Goal: Task Accomplishment & Management: Use online tool/utility

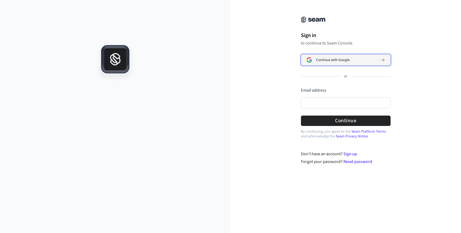
click at [323, 64] on button "Continue with Google" at bounding box center [346, 59] width 90 height 11
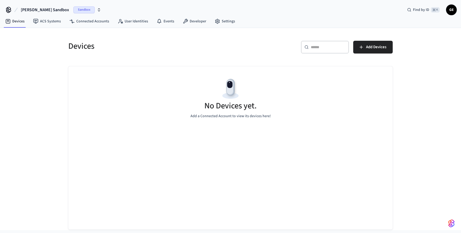
click at [73, 10] on span "Sandbox" at bounding box center [83, 9] width 21 height 7
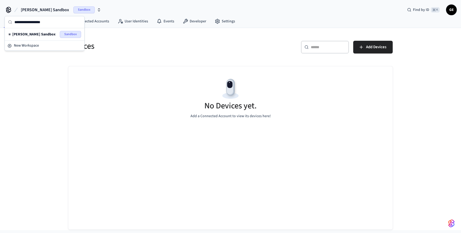
click at [129, 42] on h5 "Devices" at bounding box center [147, 46] width 159 height 11
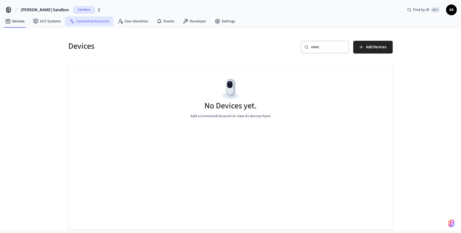
click at [95, 20] on link "Connected Accounts" at bounding box center [89, 22] width 48 height 10
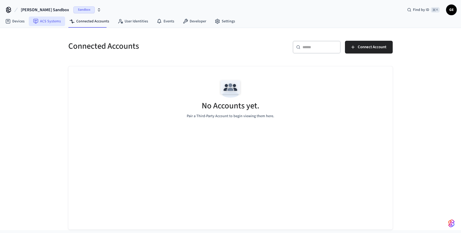
click at [62, 19] on link "ACS Systems" at bounding box center [47, 22] width 36 height 10
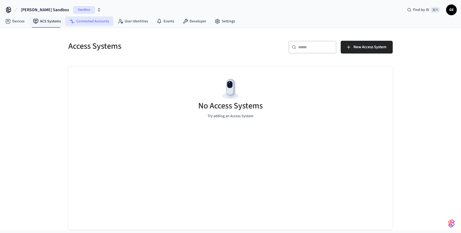
click at [71, 20] on icon at bounding box center [71, 20] width 3 height 2
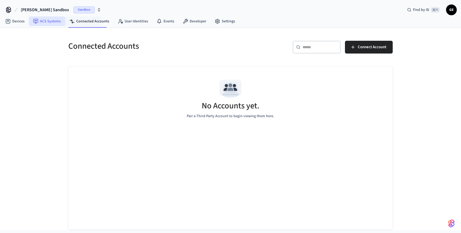
click at [57, 19] on link "ACS Systems" at bounding box center [47, 22] width 36 height 10
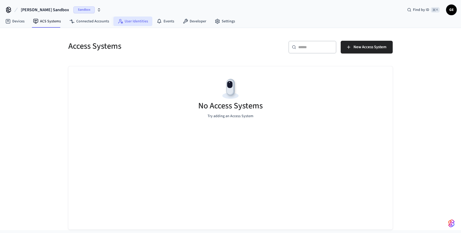
click at [138, 23] on link "User Identities" at bounding box center [132, 22] width 39 height 10
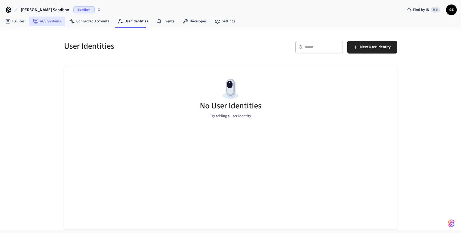
click at [54, 24] on link "ACS Systems" at bounding box center [47, 22] width 36 height 10
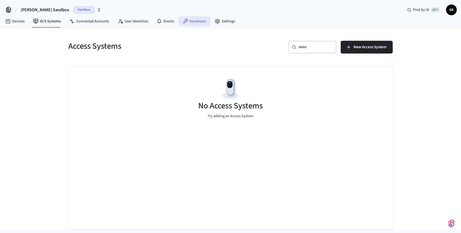
click at [199, 24] on link "Developer" at bounding box center [194, 22] width 32 height 10
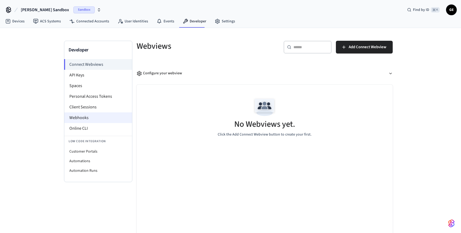
click at [85, 120] on li "Webhooks" at bounding box center [98, 118] width 68 height 11
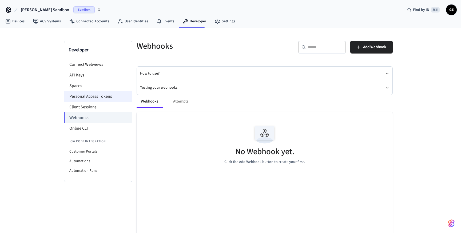
click at [103, 98] on li "Personal Access Tokens" at bounding box center [98, 96] width 68 height 11
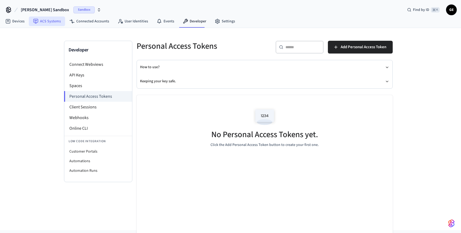
click at [45, 23] on link "ACS Systems" at bounding box center [47, 22] width 36 height 10
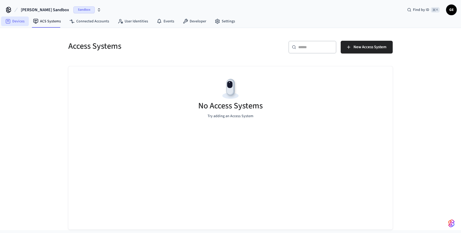
click at [19, 22] on link "Devices" at bounding box center [15, 22] width 28 height 10
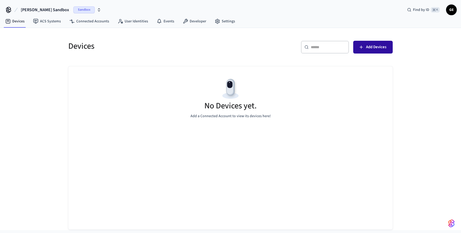
click at [366, 46] on span "Add Devices" at bounding box center [376, 47] width 20 height 7
click at [370, 53] on button "Add Devices" at bounding box center [372, 47] width 39 height 13
click at [91, 18] on link "Connected Accounts" at bounding box center [89, 22] width 48 height 10
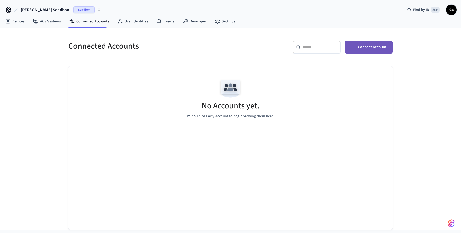
click at [376, 50] on span "Connect Account" at bounding box center [372, 47] width 29 height 7
click at [73, 11] on span "Sandbox" at bounding box center [83, 9] width 21 height 7
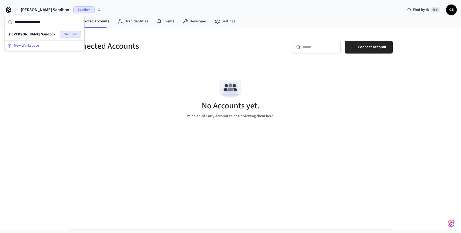
click at [39, 46] on div "New Workspace" at bounding box center [44, 46] width 74 height 6
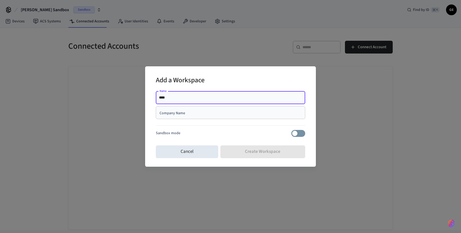
type input "****"
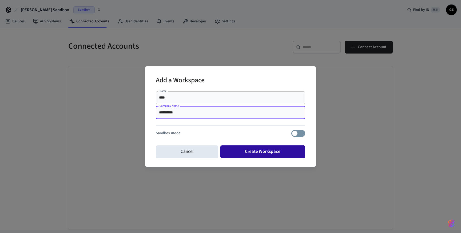
type input "**********"
click at [278, 152] on button "Create Workspace" at bounding box center [262, 152] width 85 height 13
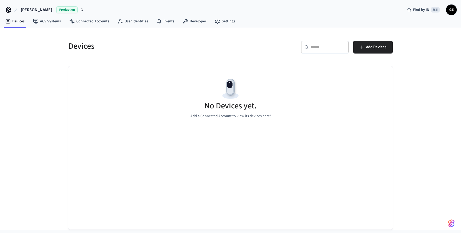
click at [56, 9] on span "Production" at bounding box center [66, 9] width 21 height 7
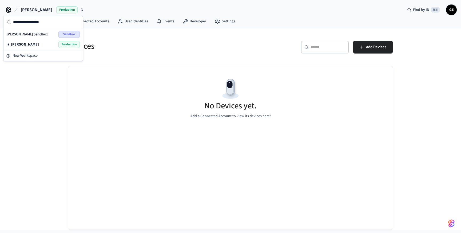
click at [78, 33] on span "Sandbox" at bounding box center [68, 34] width 21 height 7
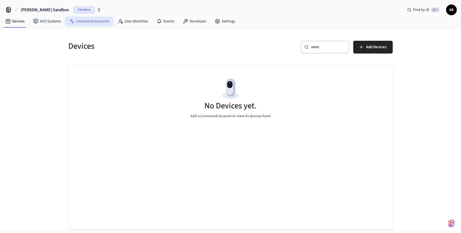
click at [88, 19] on link "Connected Accounts" at bounding box center [89, 22] width 48 height 10
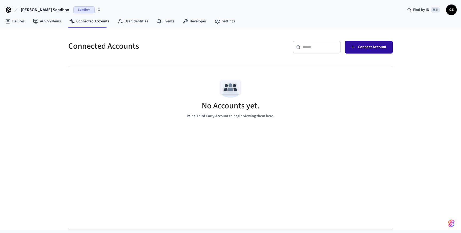
click at [378, 44] on span "Connect Account" at bounding box center [372, 47] width 29 height 7
click at [19, 20] on link "Devices" at bounding box center [15, 22] width 28 height 10
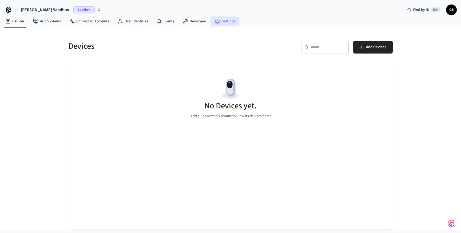
click at [223, 18] on link "Settings" at bounding box center [224, 22] width 29 height 10
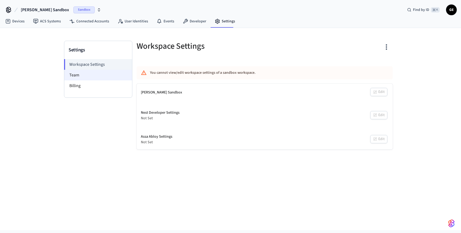
click at [113, 77] on li "Team" at bounding box center [98, 75] width 68 height 11
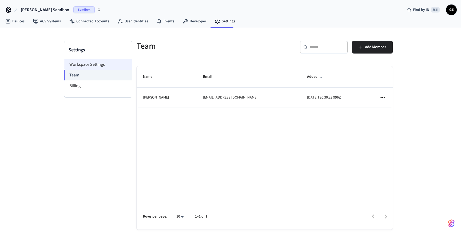
click at [112, 67] on li "Workspace Settings" at bounding box center [98, 64] width 68 height 11
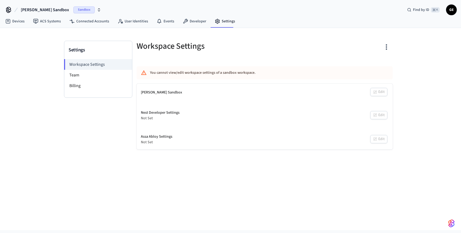
click at [148, 135] on div "Assa Abloy Settings" at bounding box center [156, 137] width 31 height 6
click at [96, 75] on li "Team" at bounding box center [98, 75] width 68 height 11
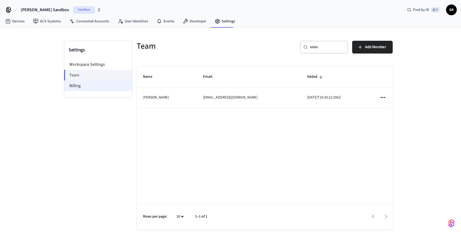
click at [95, 86] on li "Billing" at bounding box center [98, 86] width 68 height 11
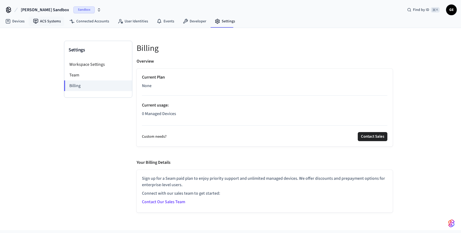
click at [35, 26] on nav "Devices ACS Systems Connected Accounts User Identities Events Developer Settings" at bounding box center [120, 21] width 238 height 12
click at [100, 20] on link "Connected Accounts" at bounding box center [89, 22] width 48 height 10
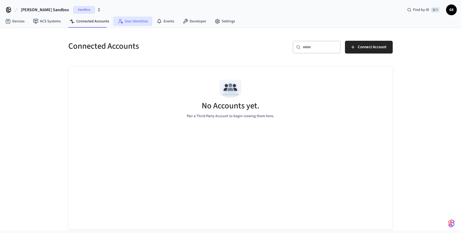
click at [119, 20] on icon at bounding box center [120, 21] width 5 height 5
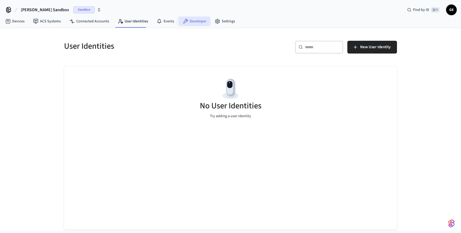
click at [194, 21] on link "Developer" at bounding box center [194, 22] width 32 height 10
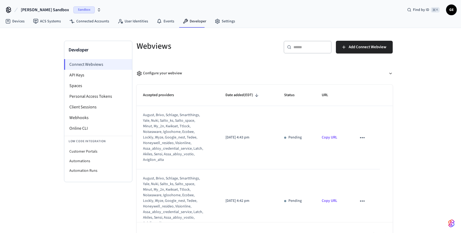
click at [107, 64] on li "Connect Webviews" at bounding box center [98, 64] width 68 height 11
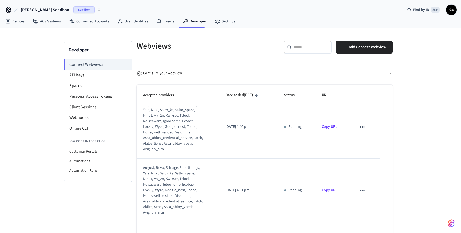
scroll to position [137, 0]
click at [87, 23] on link "Connected Accounts" at bounding box center [89, 22] width 48 height 10
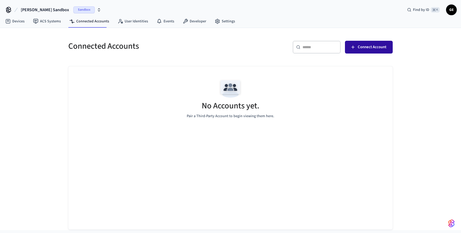
click at [359, 51] on button "Connect Account" at bounding box center [369, 47] width 48 height 13
click at [372, 42] on button "Connect Account" at bounding box center [369, 47] width 48 height 13
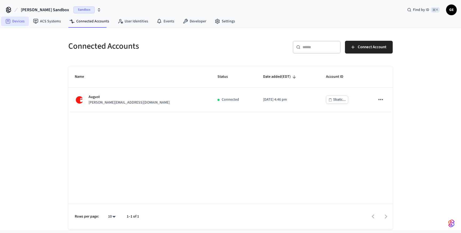
click at [7, 18] on link "Devices" at bounding box center [15, 22] width 28 height 10
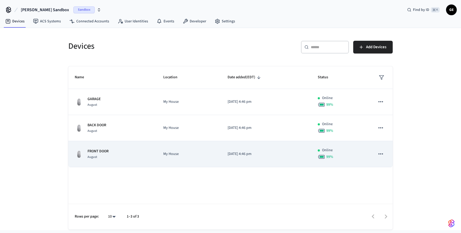
click at [348, 154] on div "99 %" at bounding box center [340, 156] width 45 height 7
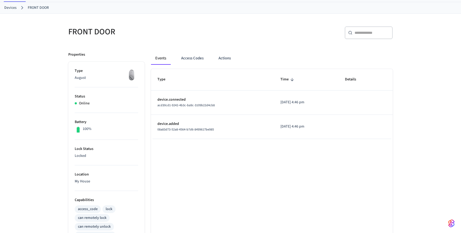
scroll to position [27, 0]
click at [193, 63] on button "Access Codes" at bounding box center [192, 57] width 31 height 13
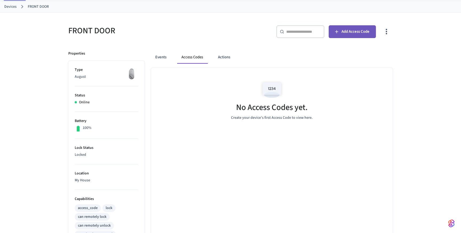
click at [356, 26] on button "Add Access Code" at bounding box center [352, 31] width 47 height 13
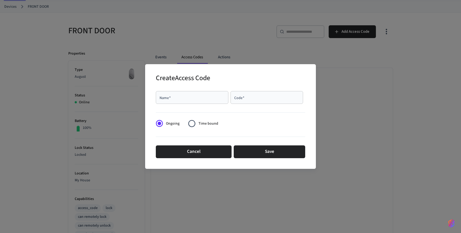
click at [210, 124] on span "Time bound" at bounding box center [208, 124] width 20 height 6
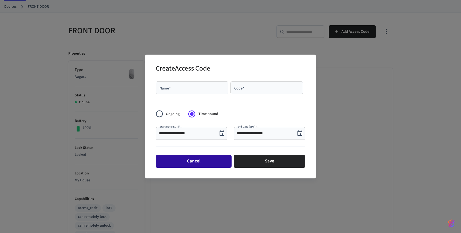
click at [204, 164] on button "Cancel" at bounding box center [194, 161] width 76 height 13
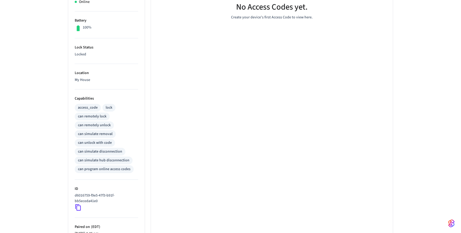
scroll to position [0, 0]
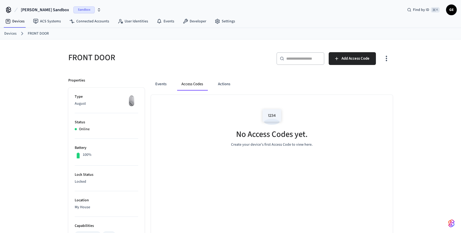
click at [73, 11] on span "Sandbox" at bounding box center [83, 9] width 21 height 7
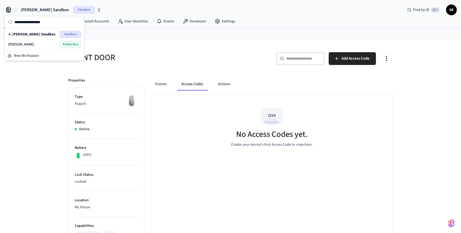
click at [49, 43] on div "[PERSON_NAME] Production" at bounding box center [44, 44] width 73 height 7
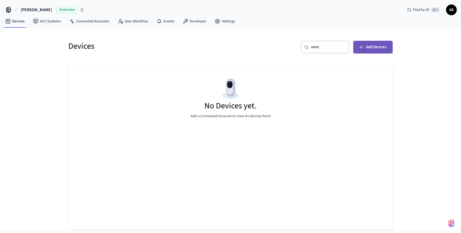
click at [366, 42] on button "Add Devices" at bounding box center [372, 47] width 39 height 13
click at [374, 45] on span "Add Devices" at bounding box center [376, 47] width 20 height 7
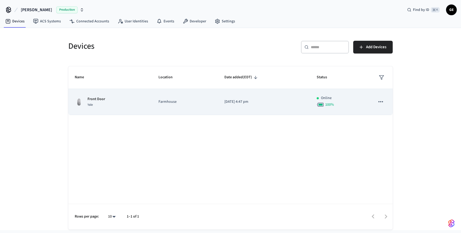
click at [197, 98] on td "Farmhouse" at bounding box center [185, 102] width 66 height 26
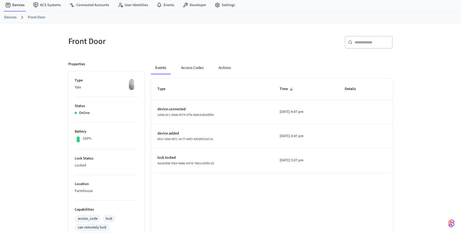
scroll to position [17, 0]
click at [187, 67] on button "Access Codes" at bounding box center [192, 67] width 31 height 13
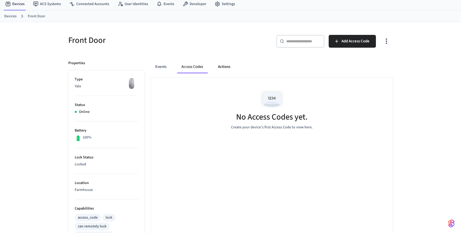
click at [234, 63] on button "Actions" at bounding box center [224, 67] width 21 height 13
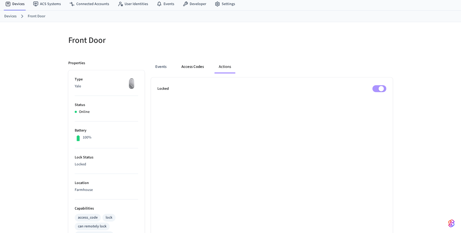
click at [189, 66] on button "Access Codes" at bounding box center [192, 67] width 31 height 13
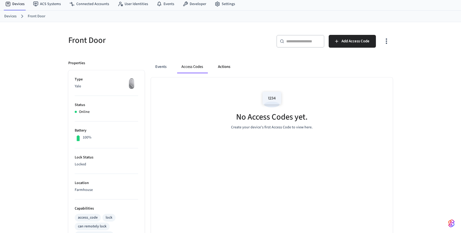
click at [217, 67] on button "Actions" at bounding box center [224, 67] width 21 height 13
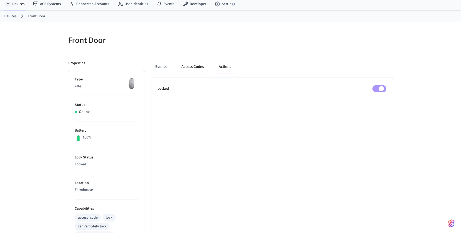
click at [196, 69] on button "Access Codes" at bounding box center [192, 67] width 31 height 13
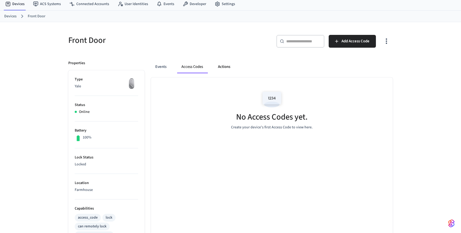
click at [223, 70] on button "Actions" at bounding box center [224, 67] width 21 height 13
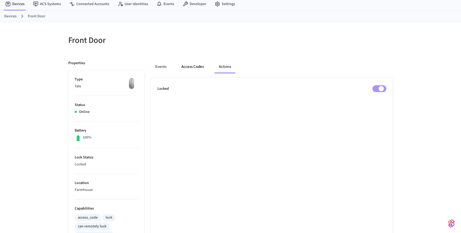
click at [204, 69] on button "Access Codes" at bounding box center [192, 67] width 31 height 13
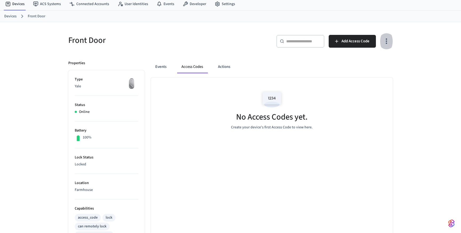
click at [387, 39] on icon "button" at bounding box center [386, 42] width 1 height 6
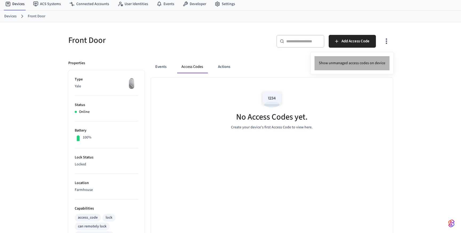
click at [373, 60] on li "Show unmanaged access codes on device" at bounding box center [352, 63] width 75 height 14
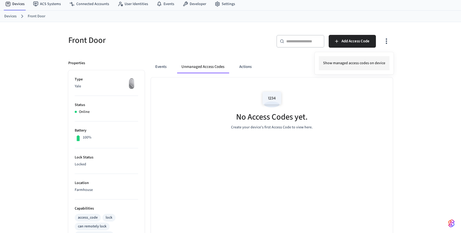
click at [361, 66] on li "Show managed access codes on device" at bounding box center [354, 63] width 71 height 14
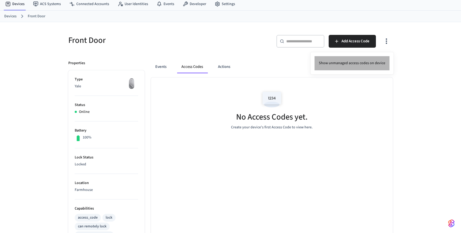
click at [361, 66] on li "Show unmanaged access codes on device" at bounding box center [352, 63] width 75 height 14
click at [361, 66] on li "Show managed access codes on device" at bounding box center [354, 63] width 71 height 14
click at [192, 119] on div at bounding box center [230, 116] width 461 height 233
click at [191, 117] on div "No Access Codes yet. Create your device's first Access Code to view here." at bounding box center [272, 109] width 242 height 63
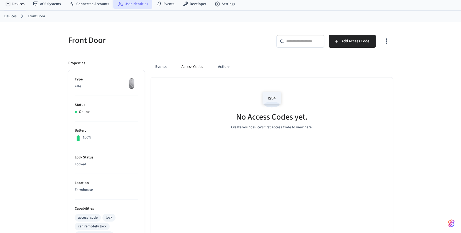
click at [128, 4] on link "User Identities" at bounding box center [132, 4] width 39 height 10
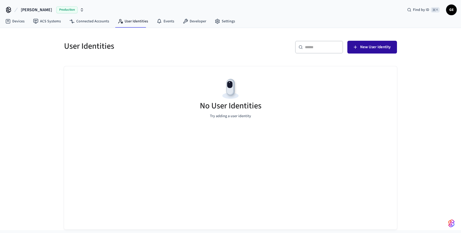
click at [377, 46] on span "New User Identity" at bounding box center [375, 47] width 30 height 7
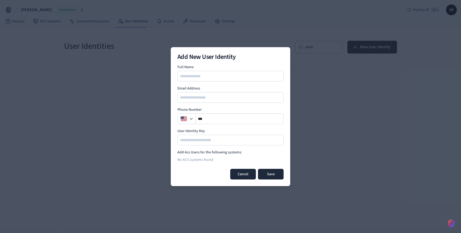
click at [234, 175] on button "Cancel" at bounding box center [243, 174] width 26 height 11
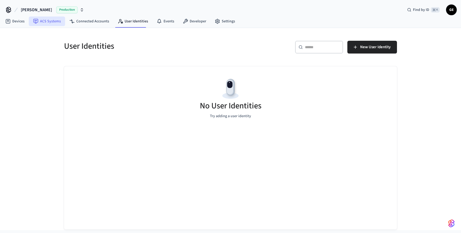
click at [49, 24] on link "ACS Systems" at bounding box center [47, 22] width 36 height 10
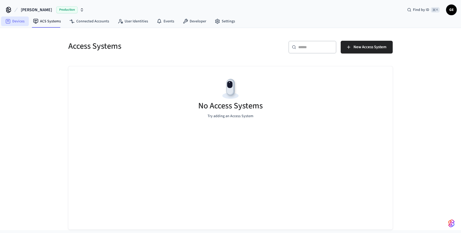
click at [18, 19] on link "Devices" at bounding box center [15, 22] width 28 height 10
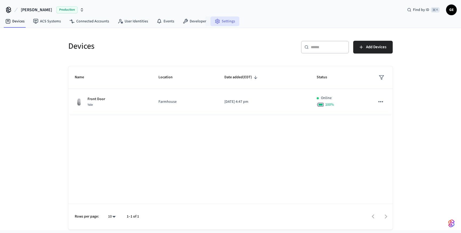
click at [215, 20] on icon at bounding box center [217, 21] width 4 height 5
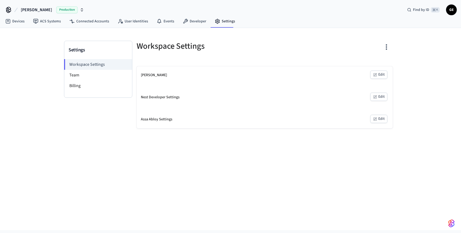
click at [189, 98] on div "Nest Developer Settings Edit" at bounding box center [265, 98] width 256 height 18
click at [174, 97] on div "Nest Developer Settings" at bounding box center [160, 98] width 39 height 6
click at [376, 96] on icon "button" at bounding box center [375, 96] width 3 height 3
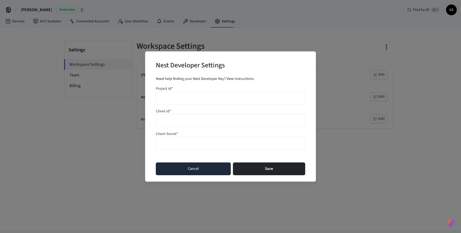
click at [210, 169] on button "Cancel" at bounding box center [193, 169] width 75 height 13
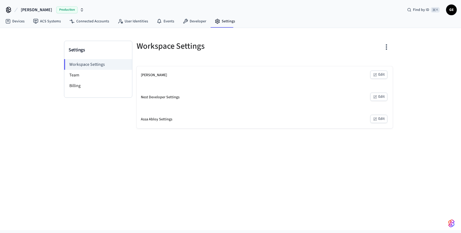
click at [377, 119] on button "Edit" at bounding box center [378, 119] width 17 height 8
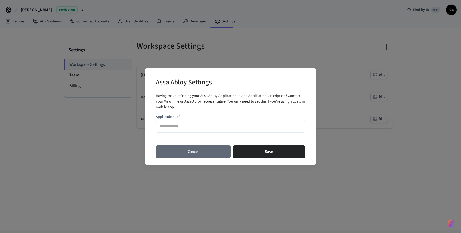
click at [197, 152] on button "Cancel" at bounding box center [193, 152] width 75 height 13
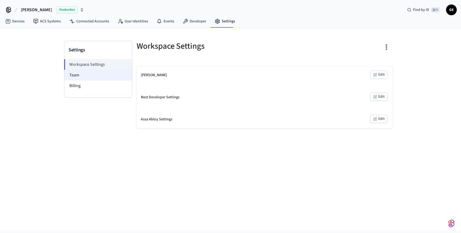
click at [89, 76] on li "Team" at bounding box center [98, 75] width 68 height 11
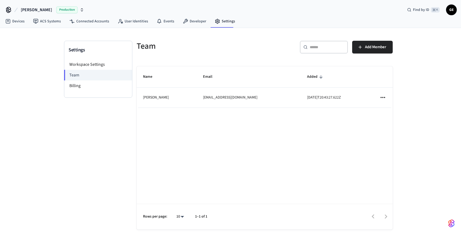
click at [381, 99] on icon "sticky table" at bounding box center [382, 97] width 7 height 7
click at [373, 97] on div at bounding box center [230, 116] width 461 height 233
click at [86, 85] on li "Billing" at bounding box center [98, 86] width 68 height 11
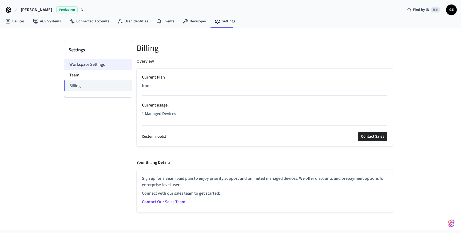
click at [84, 63] on li "Workspace Settings" at bounding box center [98, 64] width 68 height 11
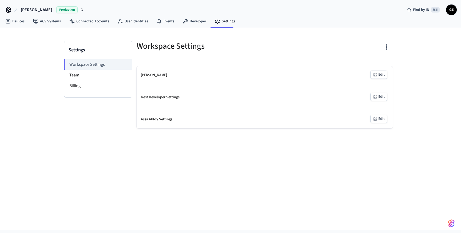
click at [381, 75] on button "Edit" at bounding box center [378, 75] width 17 height 8
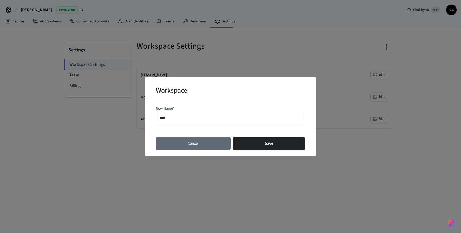
click at [180, 147] on button "Cancel" at bounding box center [193, 143] width 75 height 13
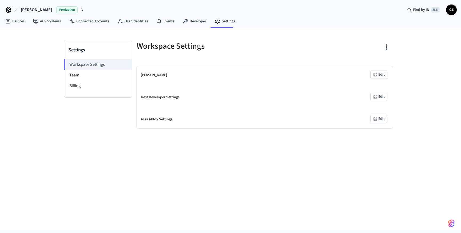
click at [450, 10] on span "GE" at bounding box center [452, 10] width 10 height 10
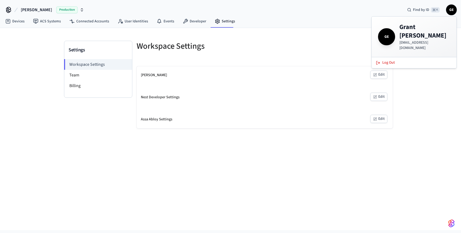
click at [450, 10] on span "GE" at bounding box center [452, 10] width 10 height 10
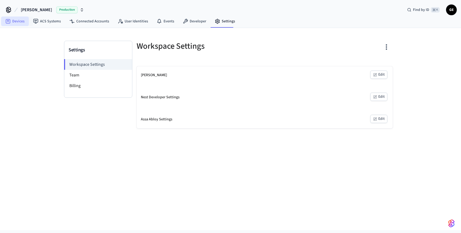
click at [27, 23] on link "Devices" at bounding box center [15, 22] width 28 height 10
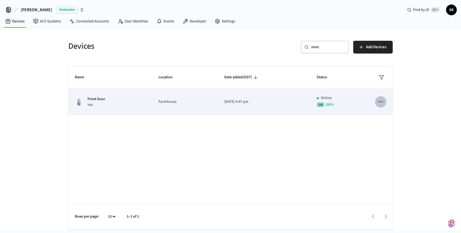
click at [383, 104] on icon "sticky table" at bounding box center [380, 101] width 7 height 7
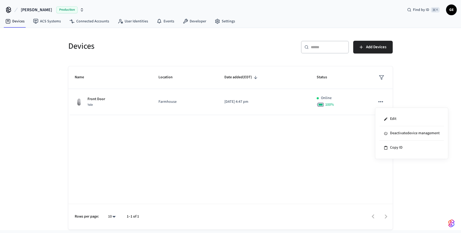
click at [247, 60] on div at bounding box center [230, 116] width 461 height 233
click at [56, 23] on link "ACS Systems" at bounding box center [47, 22] width 36 height 10
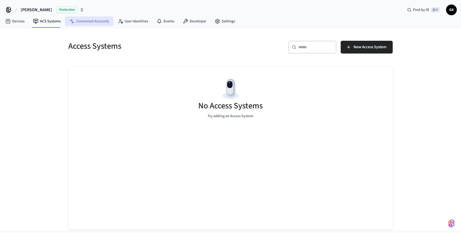
click at [83, 22] on link "Connected Accounts" at bounding box center [89, 22] width 48 height 10
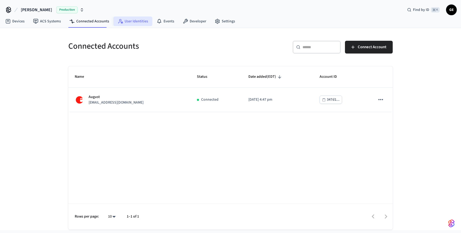
click at [122, 21] on link "User Identities" at bounding box center [132, 22] width 39 height 10
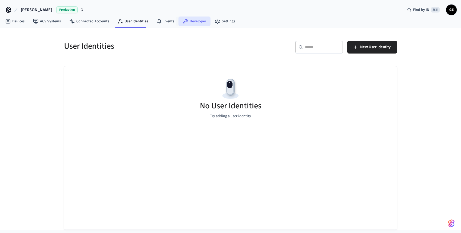
click at [183, 21] on icon at bounding box center [185, 21] width 5 height 5
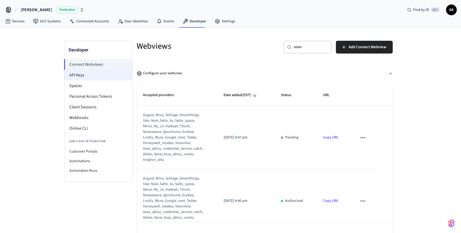
click at [105, 80] on li "API Keys" at bounding box center [98, 75] width 68 height 11
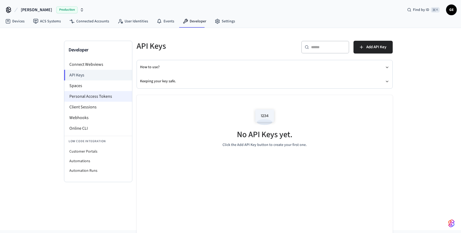
click at [99, 94] on li "Personal Access Tokens" at bounding box center [98, 96] width 68 height 11
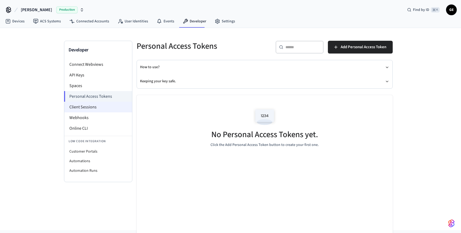
click at [91, 103] on li "Client Sessions" at bounding box center [98, 107] width 68 height 11
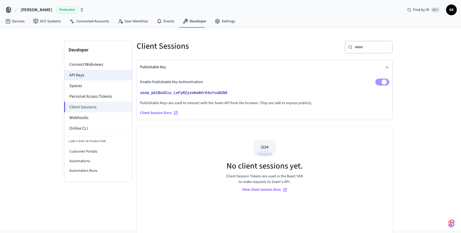
click at [109, 76] on li "API Keys" at bounding box center [98, 75] width 68 height 11
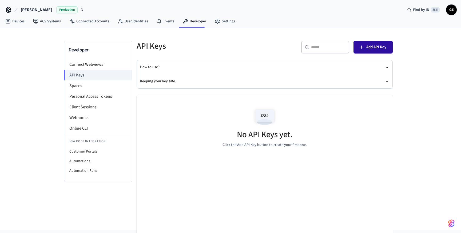
click at [373, 47] on span "Add API Key" at bounding box center [376, 47] width 20 height 7
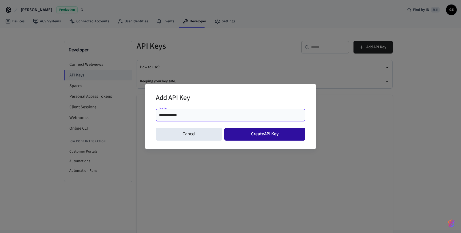
type input "**********"
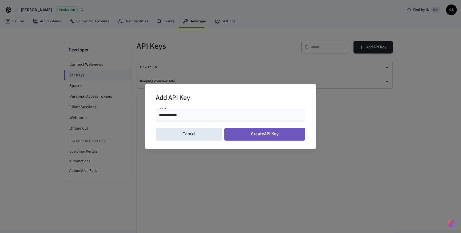
click at [277, 135] on button "Create API Key" at bounding box center [264, 134] width 81 height 13
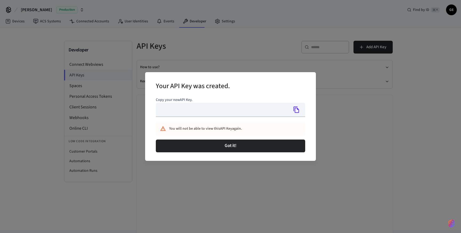
type input "**********"
click at [299, 109] on icon "Copy" at bounding box center [296, 109] width 7 height 7
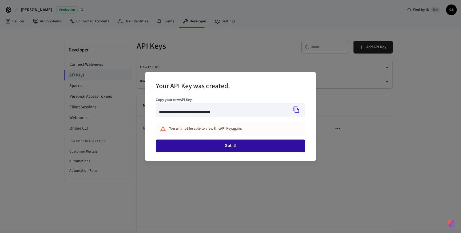
click at [266, 148] on button "Got it!" at bounding box center [230, 146] width 149 height 13
